Goal: Transaction & Acquisition: Purchase product/service

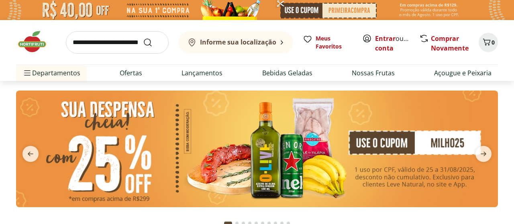
click at [109, 43] on input "search" at bounding box center [117, 42] width 103 height 22
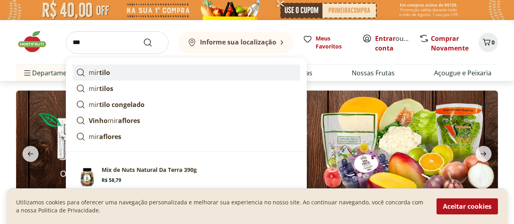
click at [110, 74] on link "mir tilo" at bounding box center [186, 73] width 227 height 16
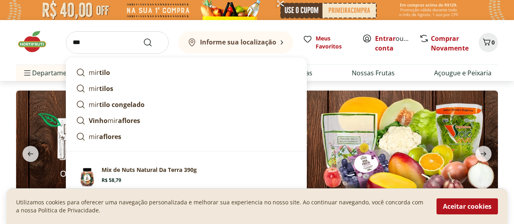
type input "*******"
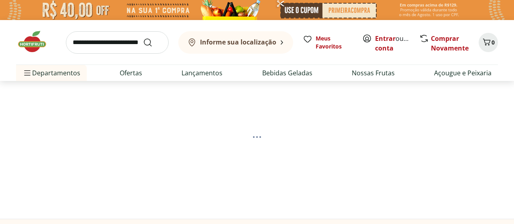
select select "**********"
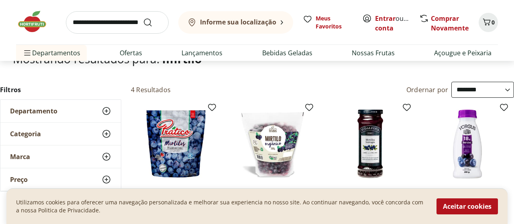
scroll to position [84, 0]
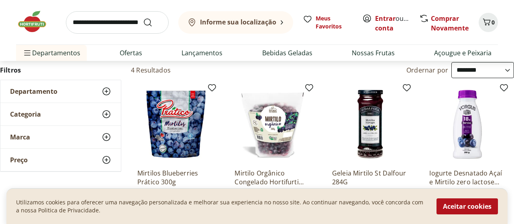
click at [105, 93] on icon at bounding box center [107, 92] width 10 height 10
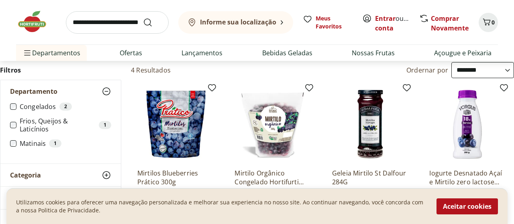
click at [105, 93] on icon at bounding box center [107, 92] width 10 height 10
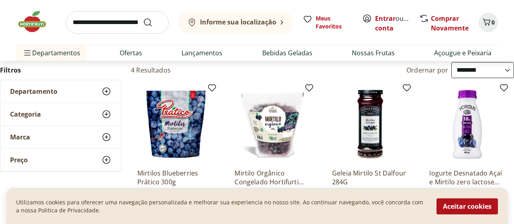
click at [104, 114] on icon at bounding box center [107, 115] width 10 height 10
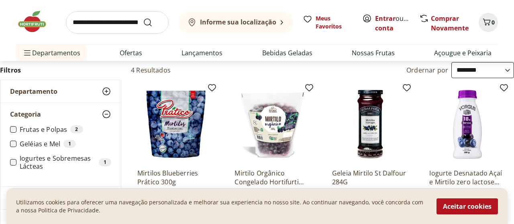
click at [105, 112] on icon at bounding box center [107, 115] width 10 height 10
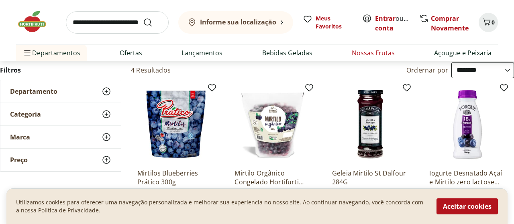
click at [375, 53] on link "Nossas Frutas" at bounding box center [373, 53] width 43 height 10
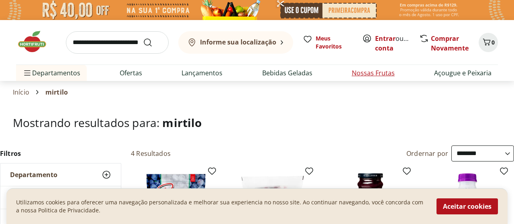
select select "**********"
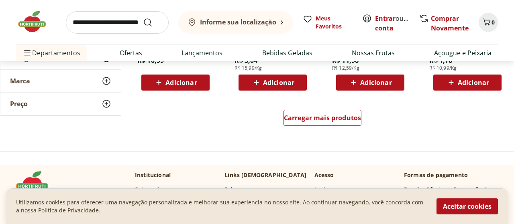
scroll to position [585, 0]
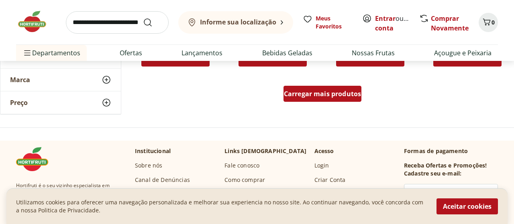
click at [338, 92] on span "Carregar mais produtos" at bounding box center [322, 94] width 77 height 6
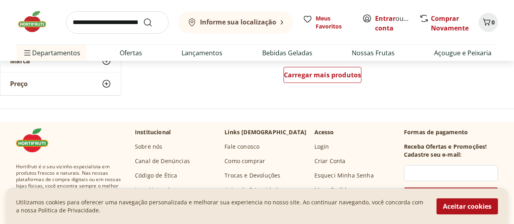
scroll to position [1127, 0]
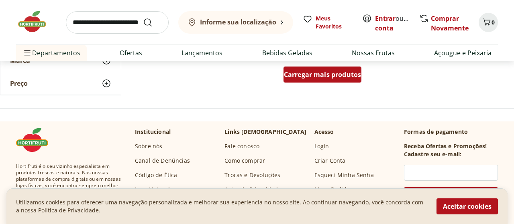
click at [328, 71] on span "Carregar mais produtos" at bounding box center [322, 74] width 77 height 6
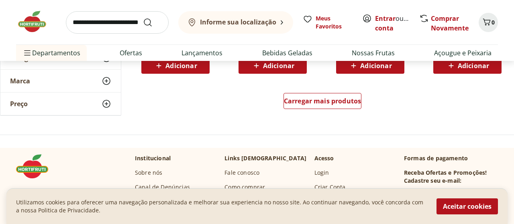
scroll to position [1629, 0]
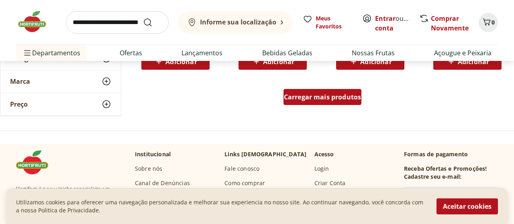
click at [302, 94] on span "Carregar mais produtos" at bounding box center [322, 97] width 77 height 6
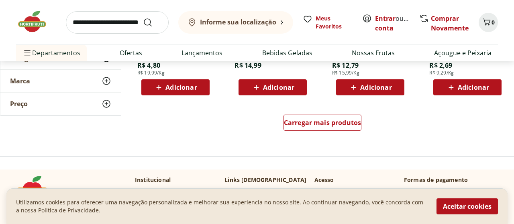
scroll to position [2171, 0]
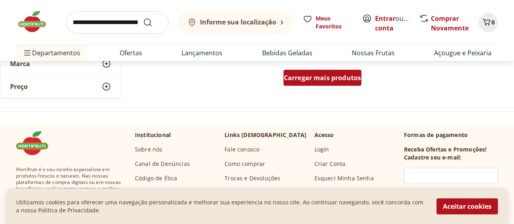
click at [302, 80] on span "Carregar mais produtos" at bounding box center [322, 78] width 77 height 6
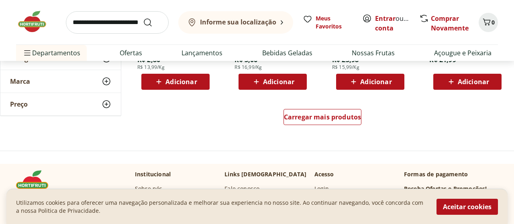
scroll to position [2673, 0]
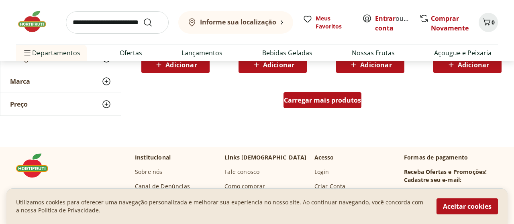
click at [338, 95] on div "Carregar mais produtos" at bounding box center [322, 100] width 78 height 16
